Goal: Book appointment/travel/reservation

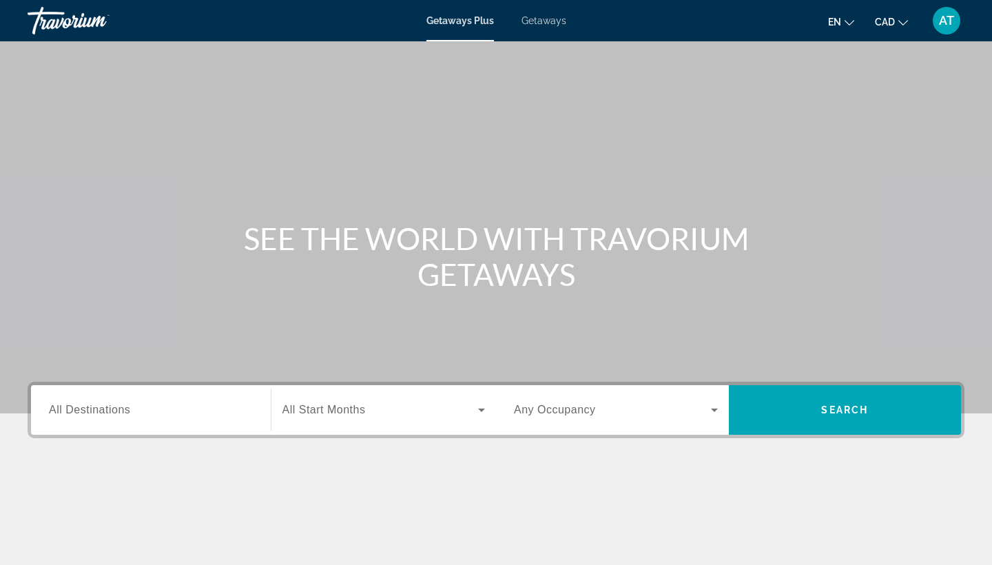
click at [118, 404] on span "All Destinations" at bounding box center [89, 410] width 81 height 12
click at [118, 404] on input "Destination All Destinations" at bounding box center [151, 411] width 204 height 17
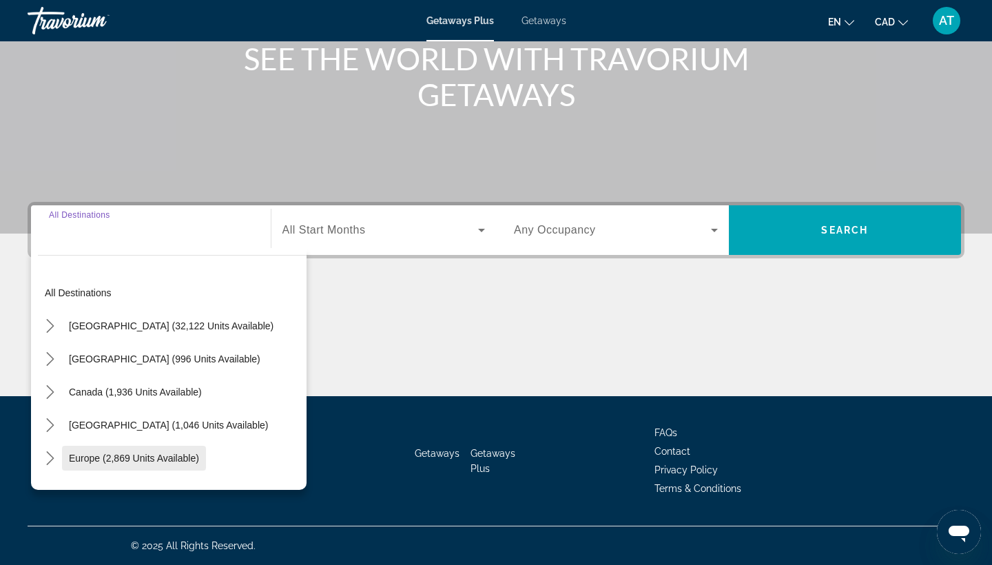
click at [90, 460] on span "Europe (2,869 units available)" at bounding box center [134, 458] width 130 height 11
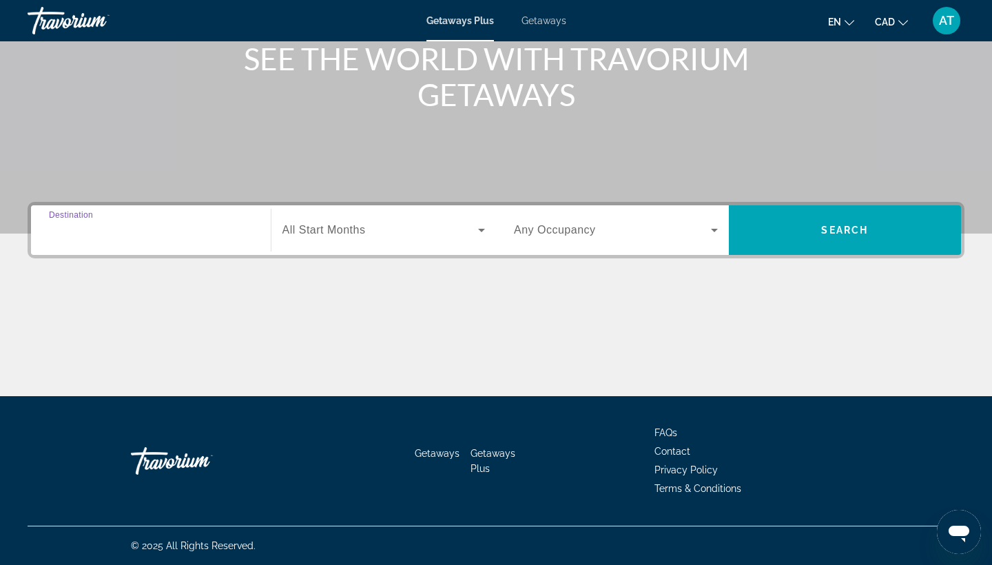
type input "**********"
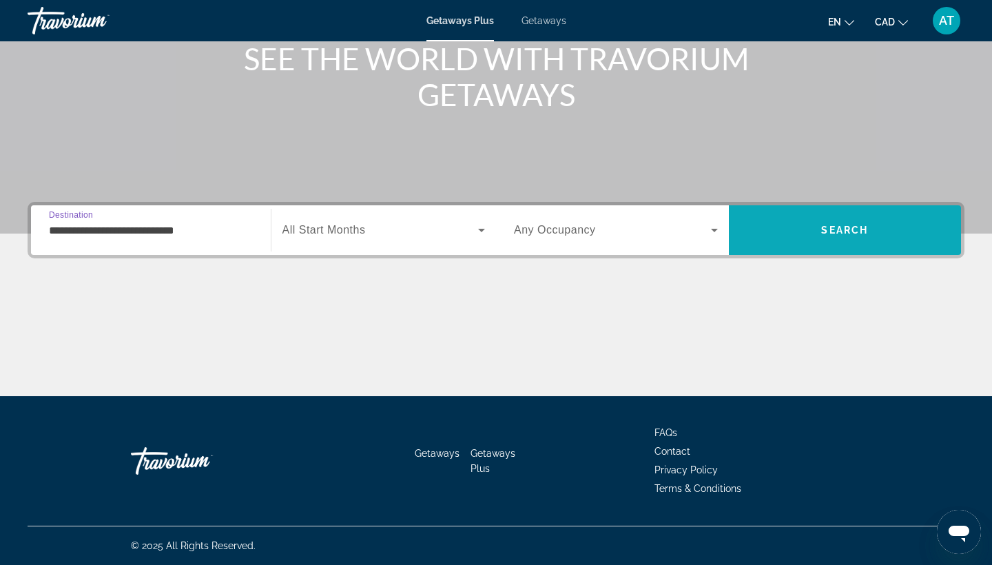
click at [831, 227] on span "Search" at bounding box center [845, 230] width 47 height 11
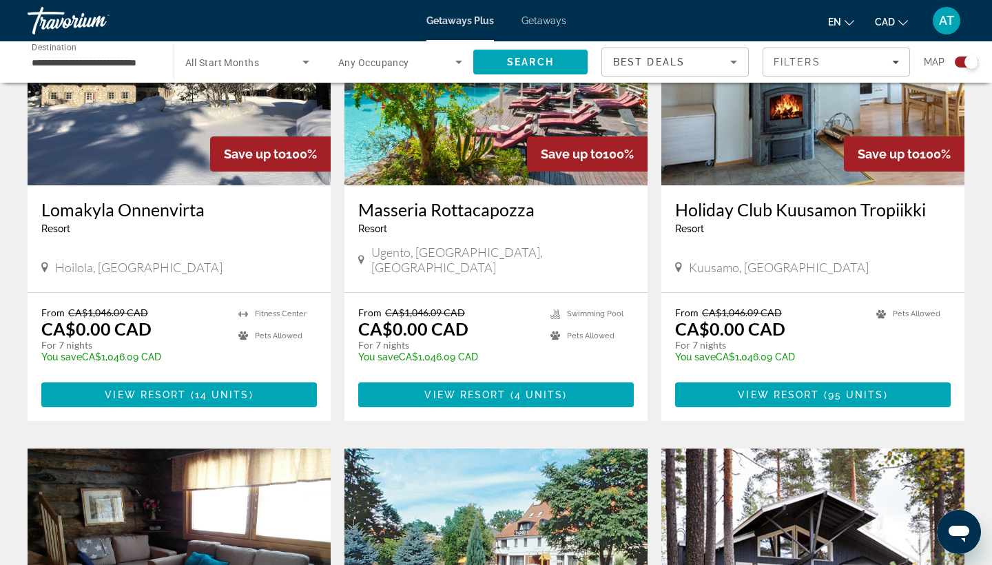
scroll to position [593, 0]
click at [530, 389] on span "4 units" at bounding box center [539, 394] width 49 height 11
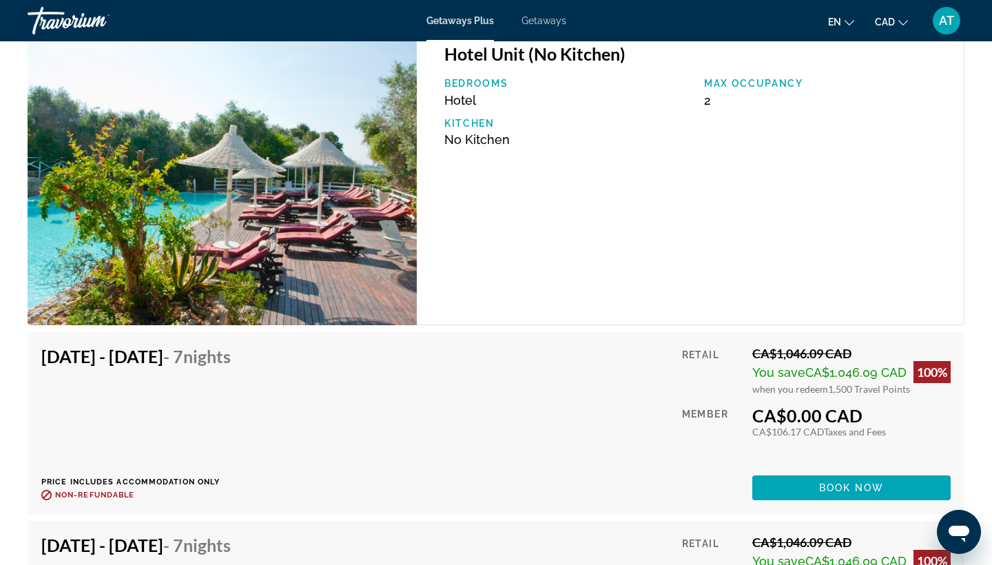
scroll to position [2329, 0]
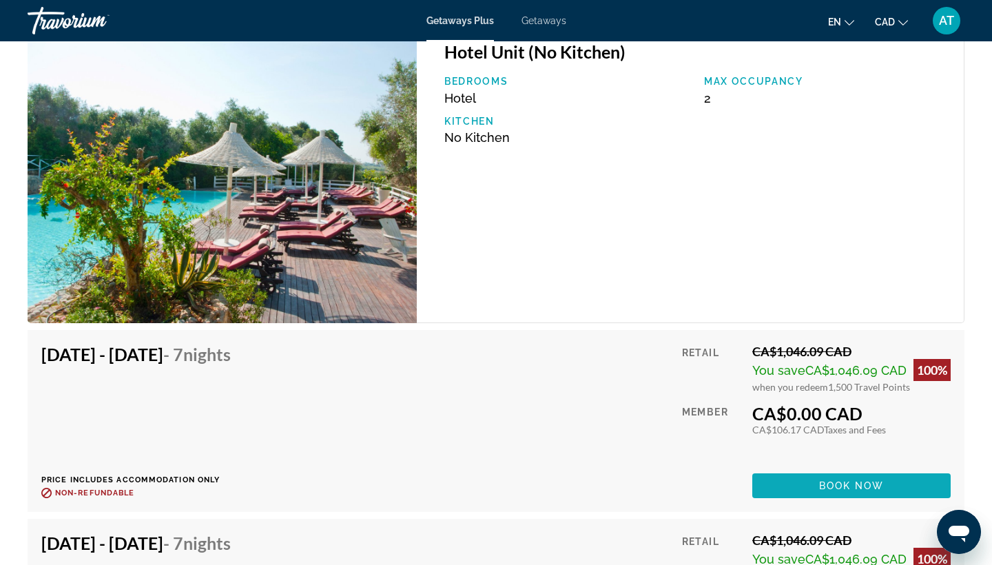
click at [807, 489] on span "Main content" at bounding box center [852, 485] width 198 height 33
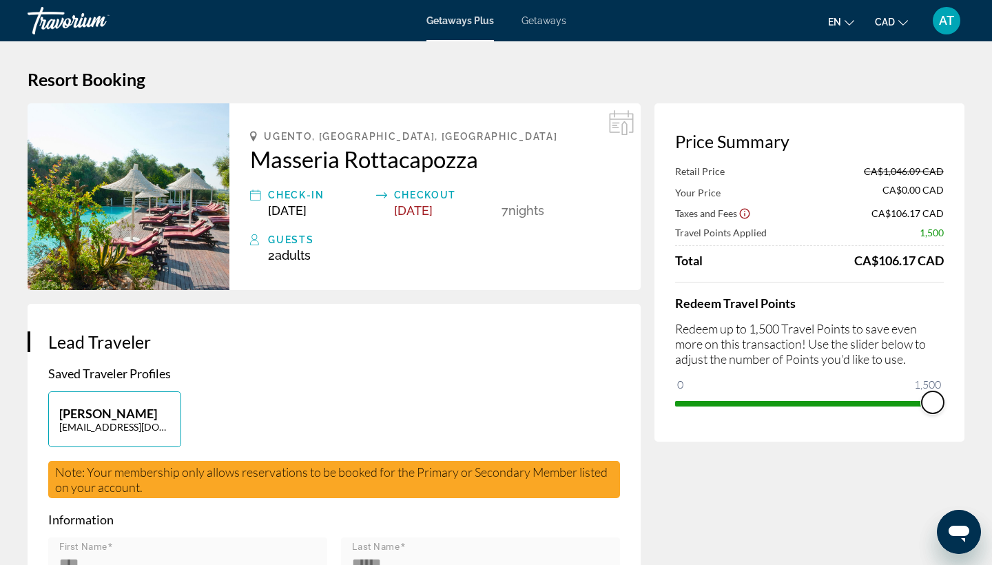
drag, startPoint x: 936, startPoint y: 405, endPoint x: 963, endPoint y: 408, distance: 27.1
click at [963, 408] on div "Price Summary Retail Price CA$1,046.09 CAD Your Price CA$0.00 CAD Taxes and Fee…" at bounding box center [810, 272] width 310 height 338
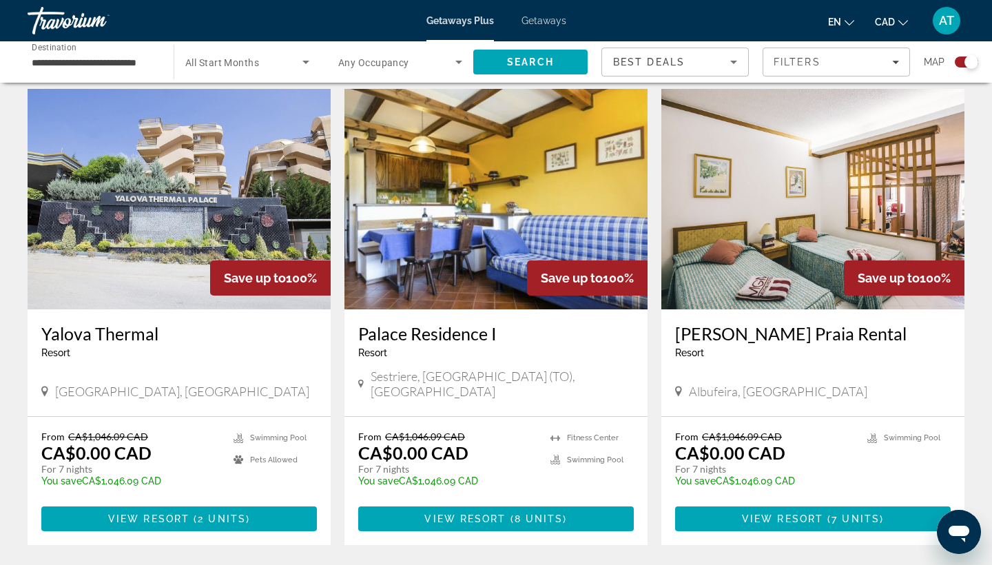
scroll to position [1944, 0]
